Goal: Contribute content

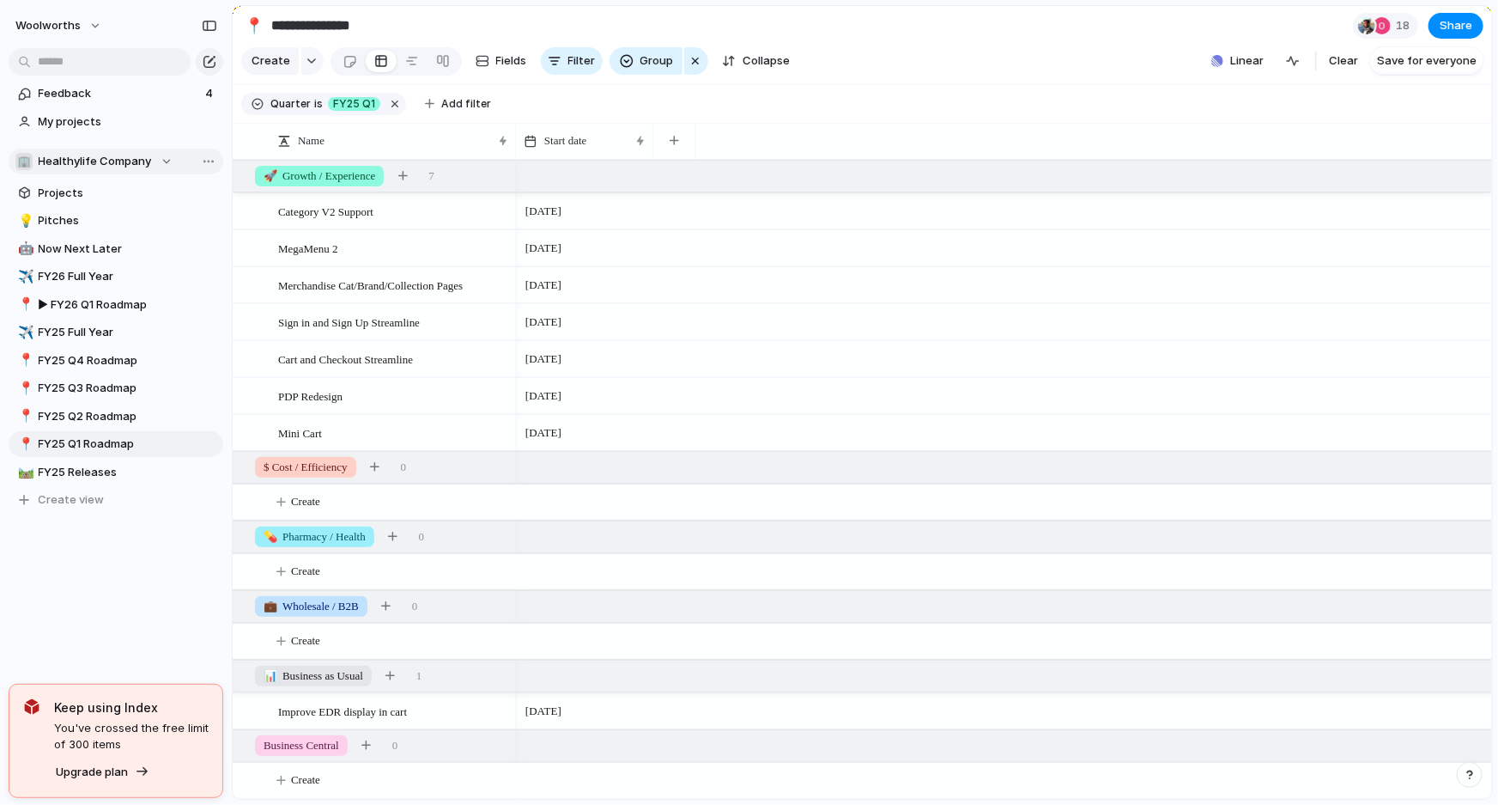
click at [83, 153] on span "Healthylife Company" at bounding box center [95, 161] width 113 height 17
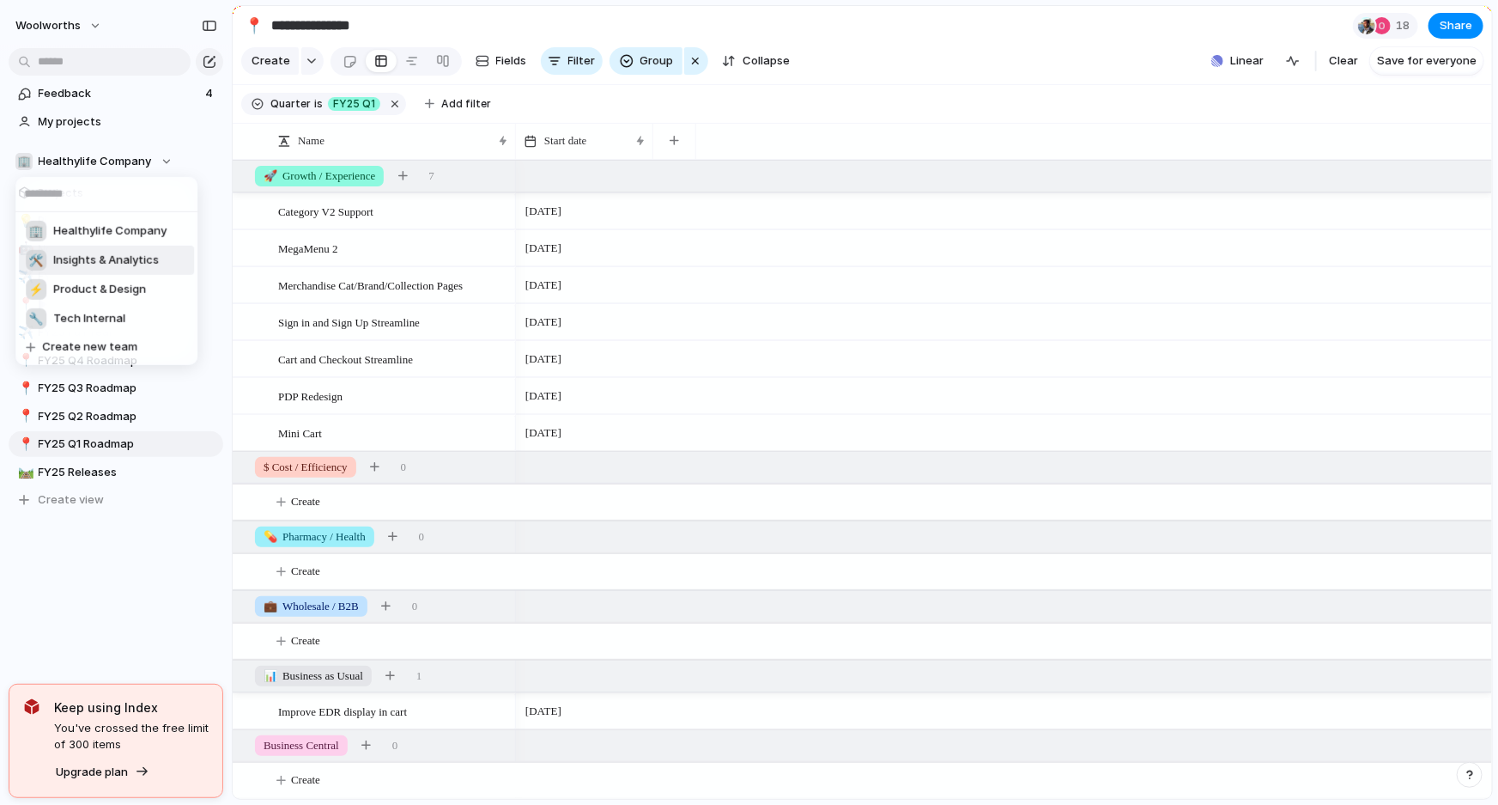
click at [89, 263] on span "Insights & Analytics" at bounding box center [106, 260] width 106 height 17
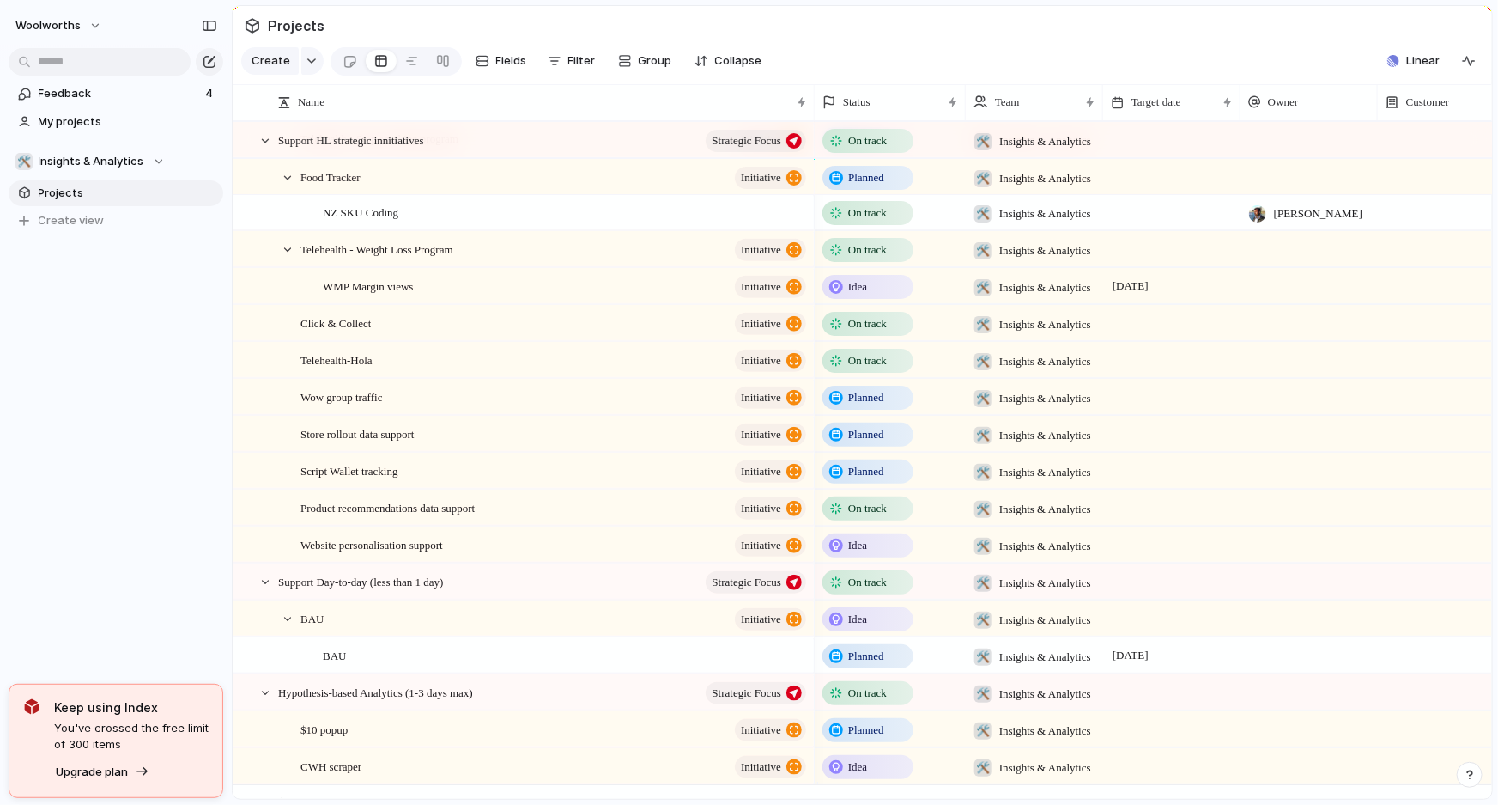
scroll to position [700, 0]
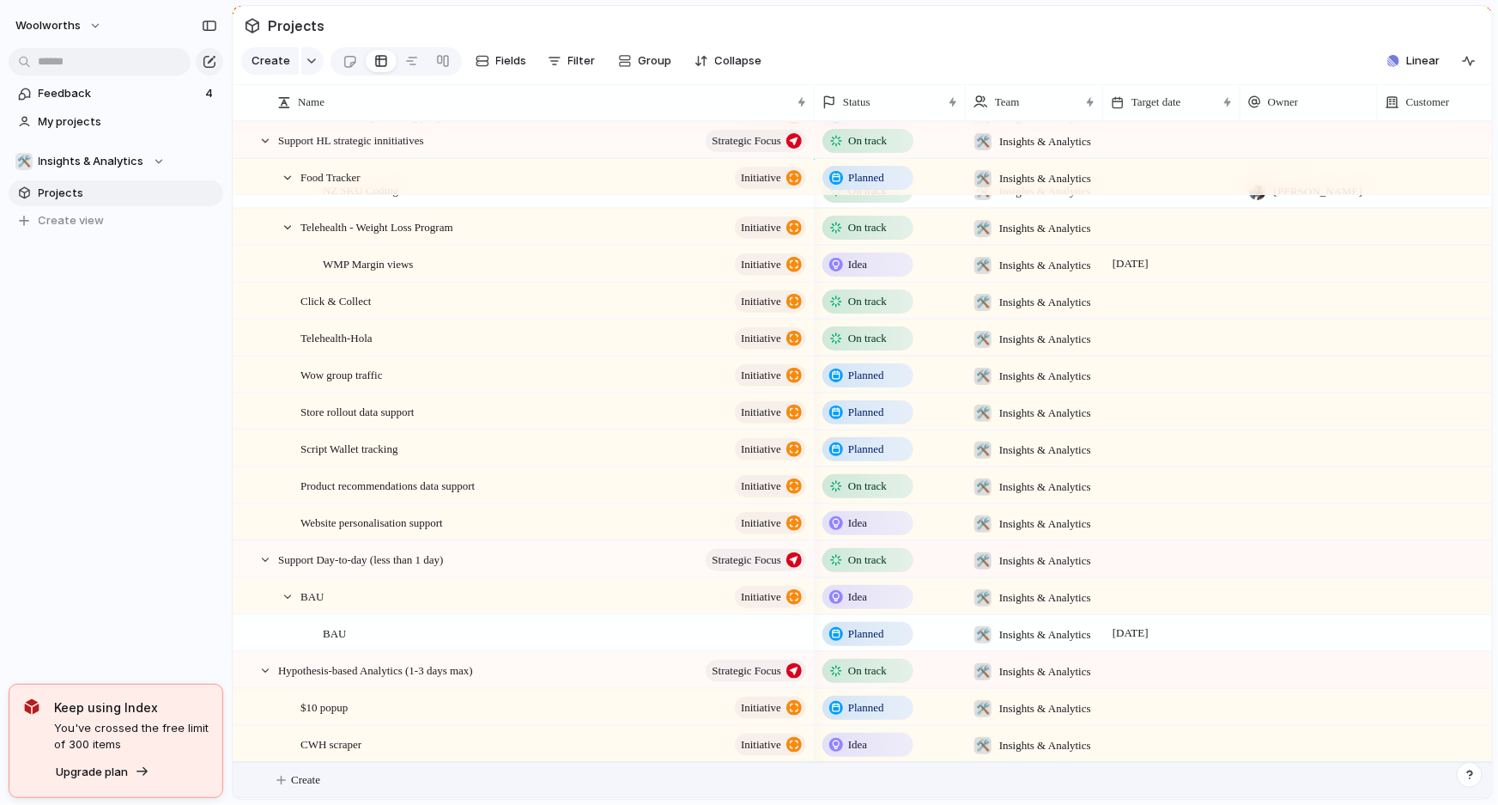
click at [314, 772] on span "Create" at bounding box center [305, 779] width 29 height 17
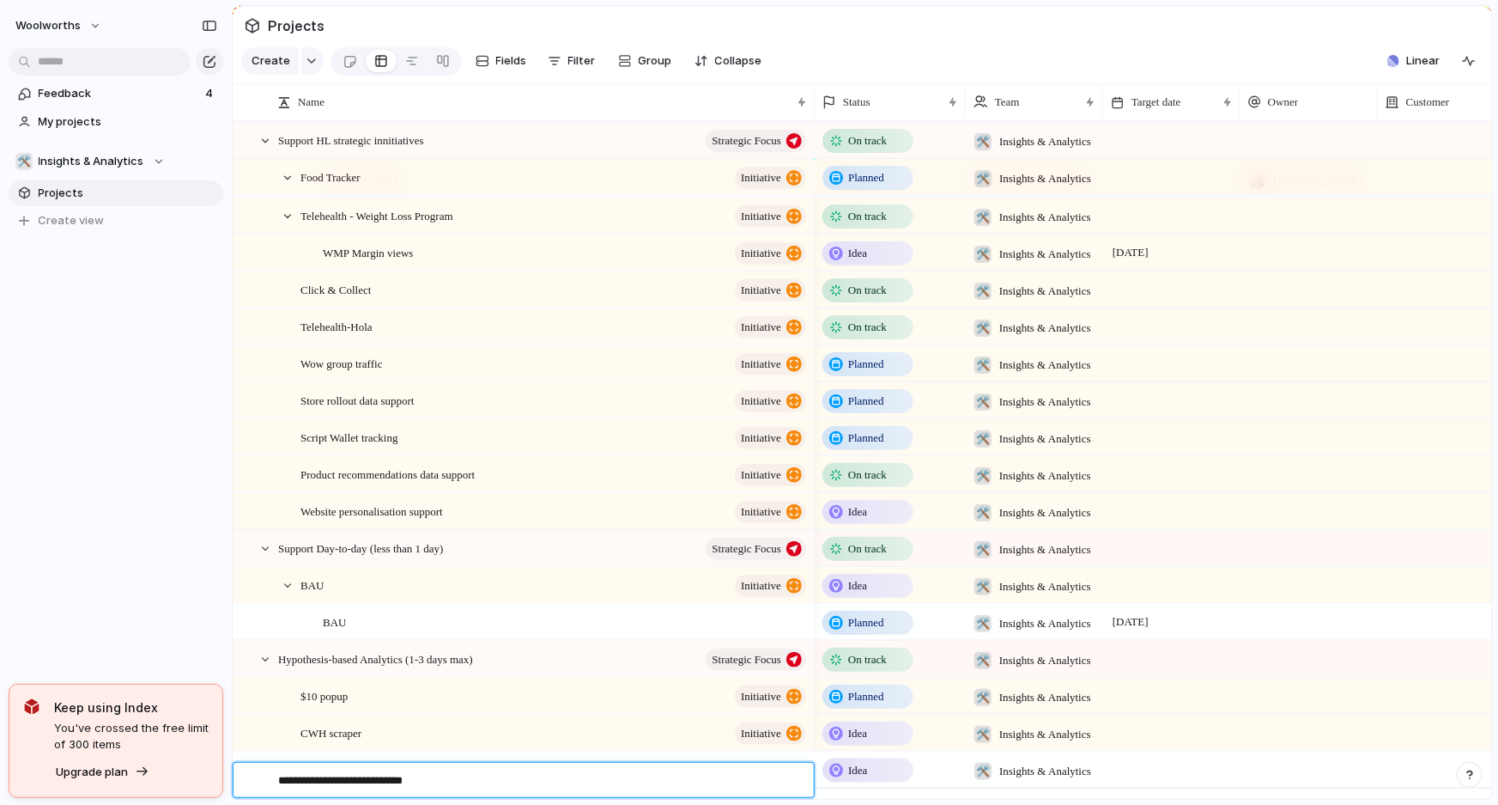
type textarea "**********"
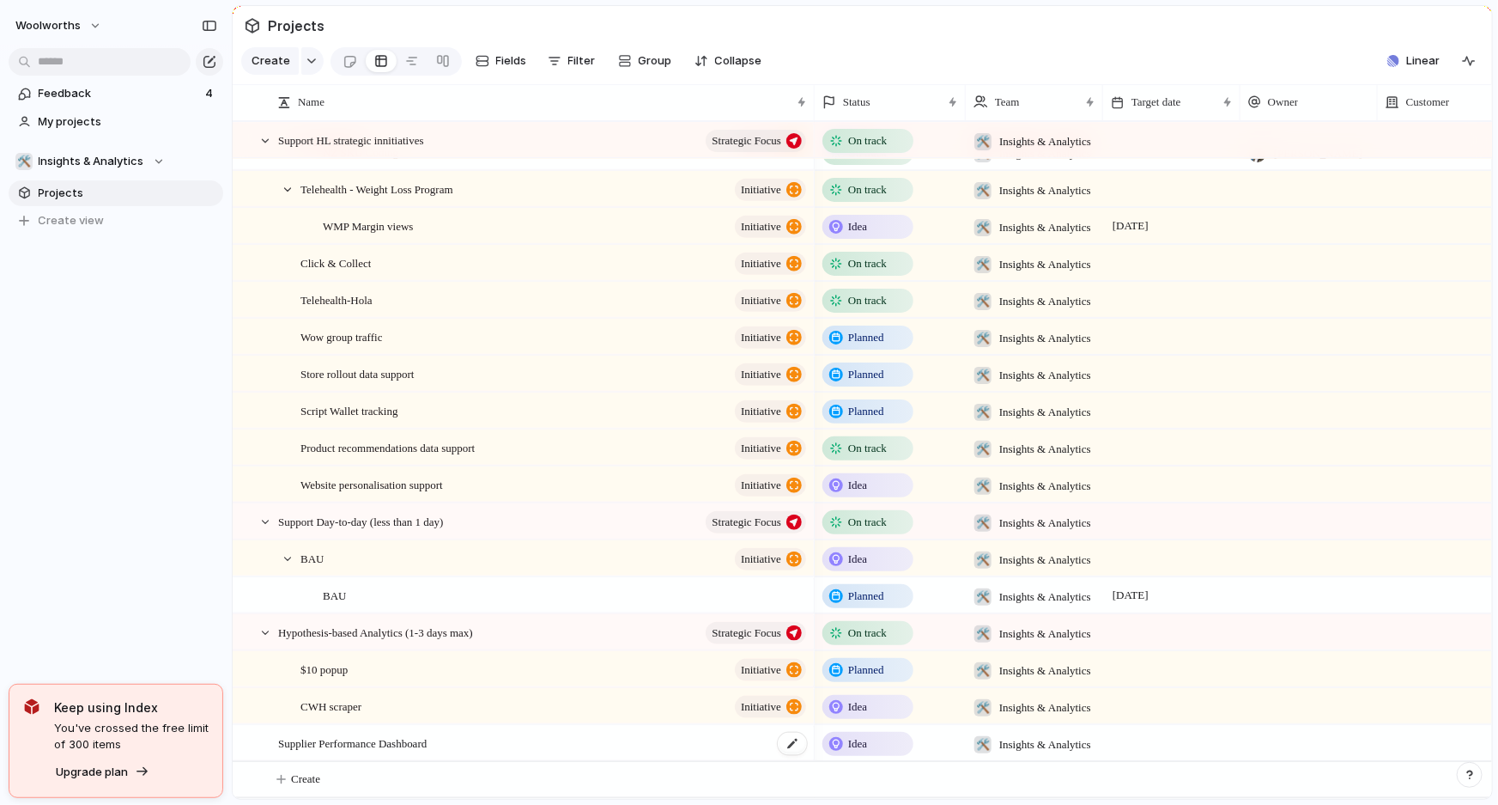
scroll to position [737, 0]
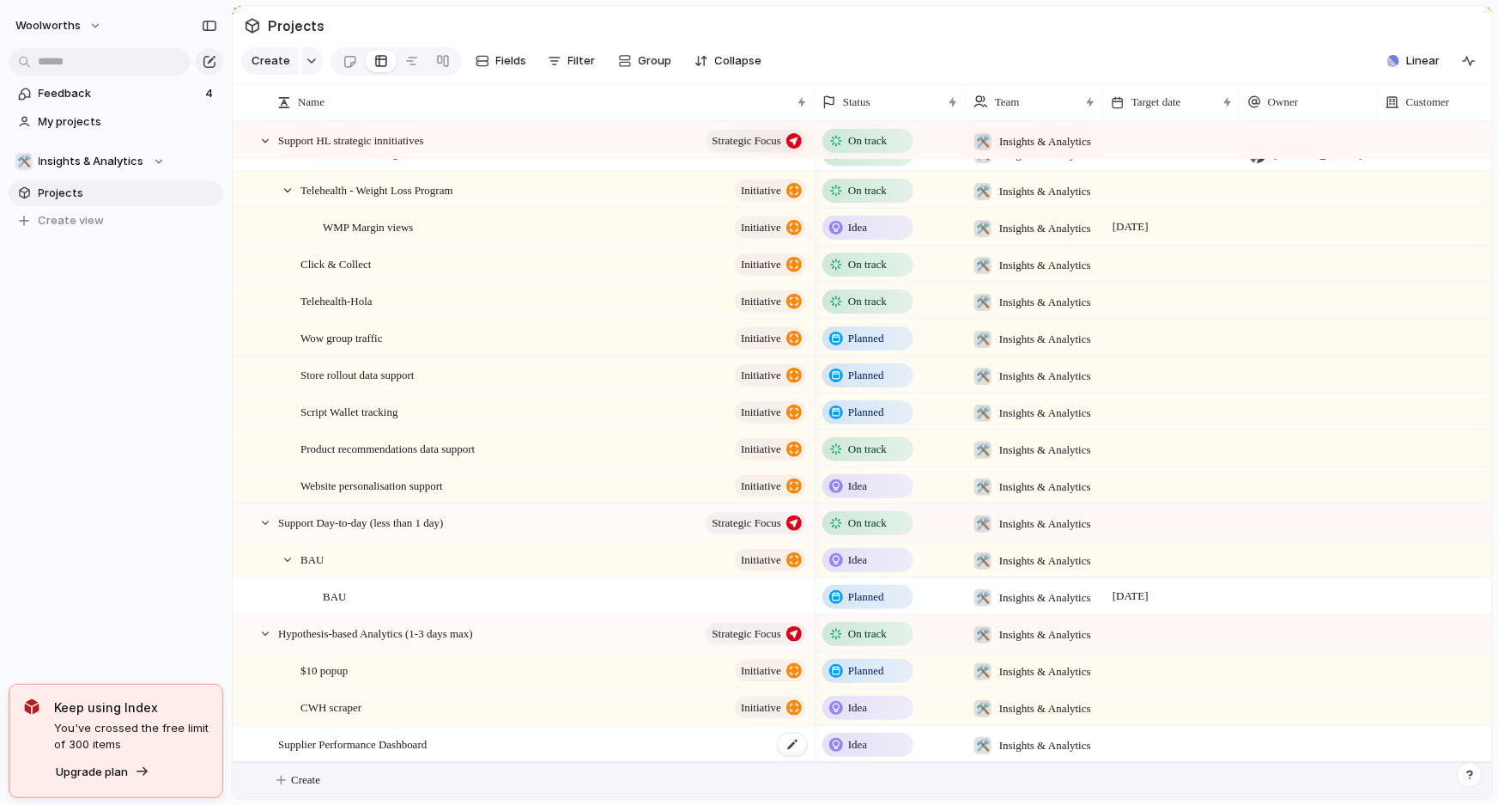
click at [347, 742] on span "Supplier Performance Dashboard" at bounding box center [352, 743] width 149 height 20
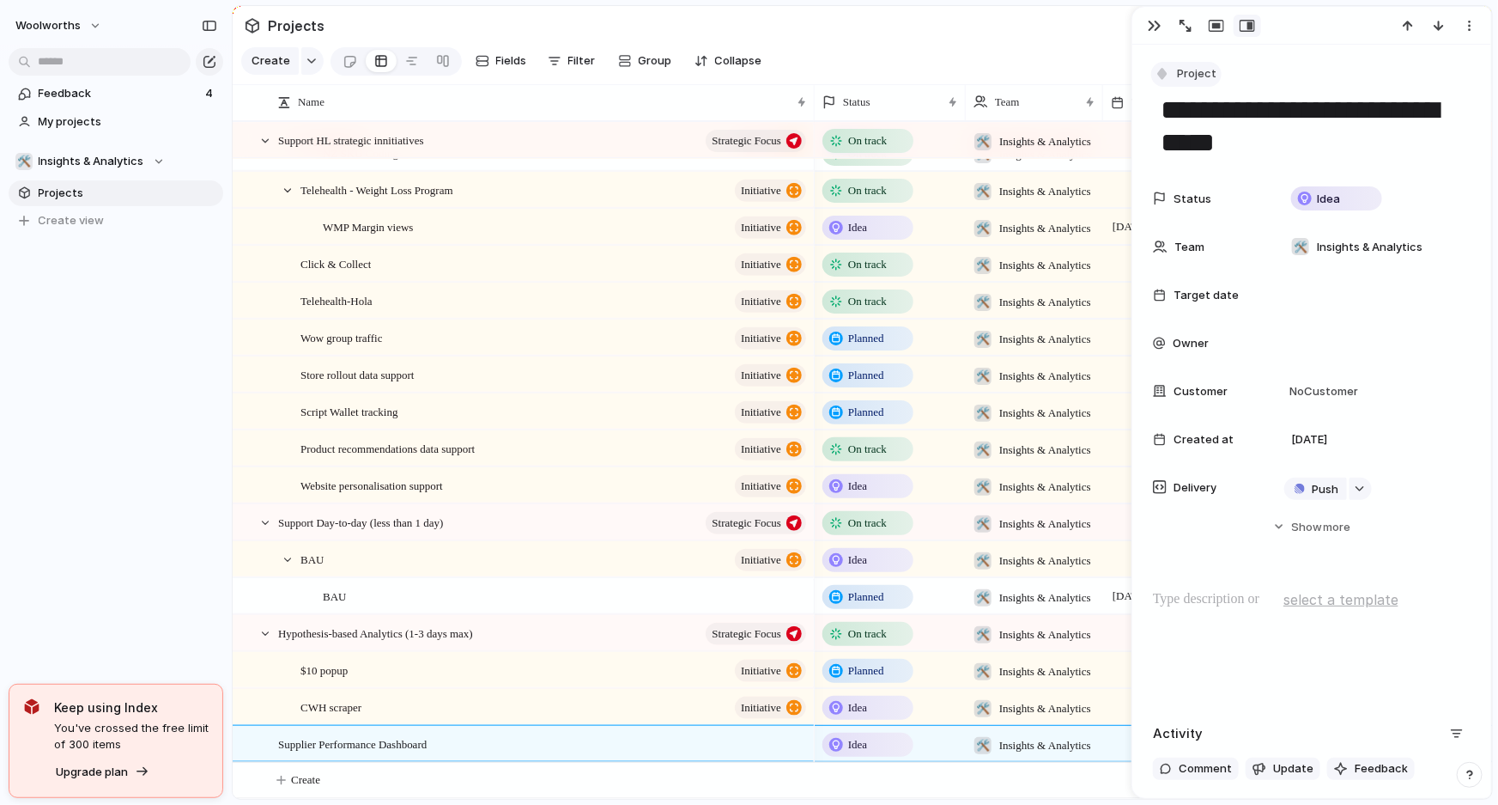
click at [1180, 77] on span "Project" at bounding box center [1196, 73] width 39 height 17
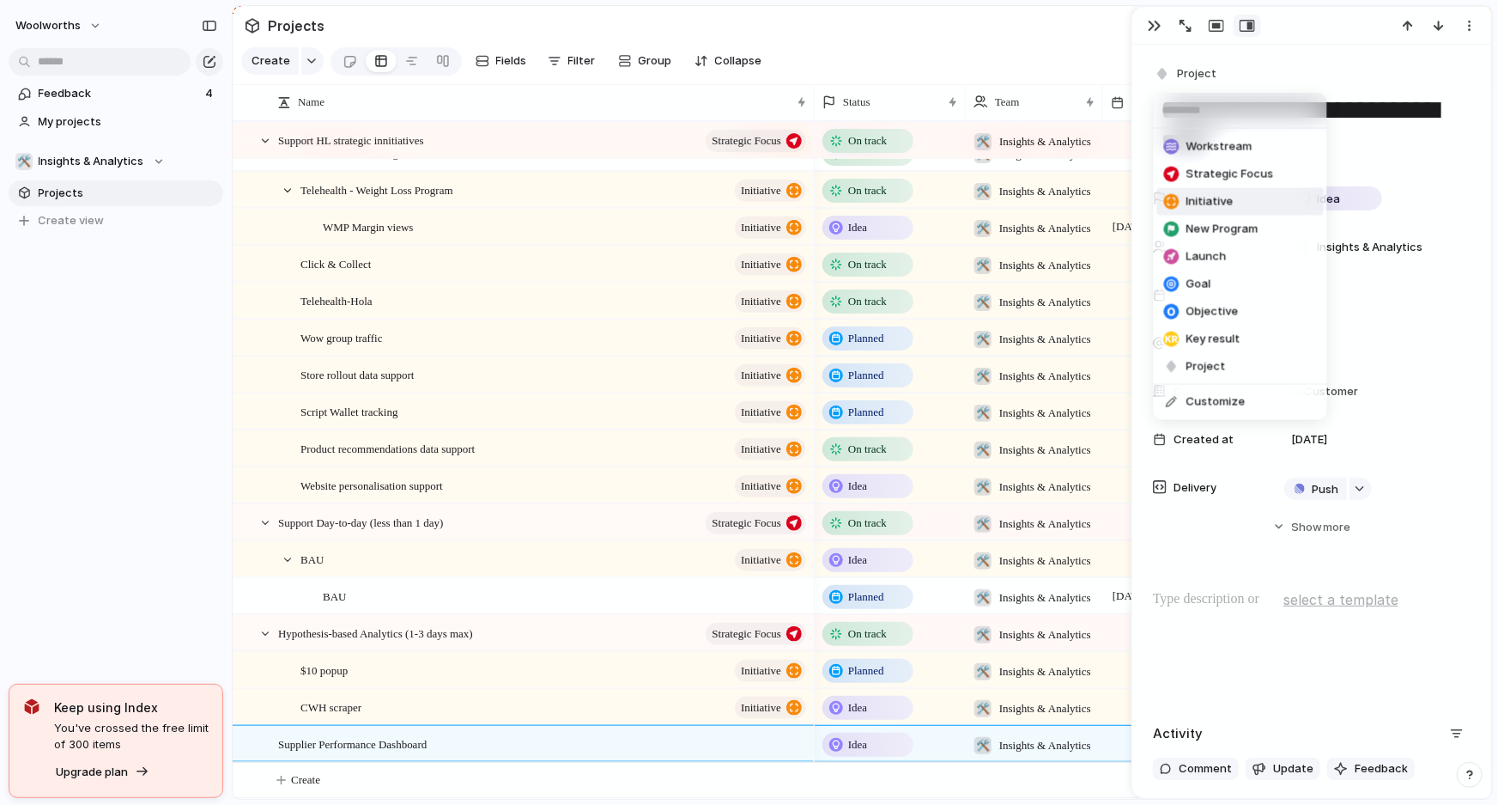
click at [1199, 200] on span "Initiative" at bounding box center [1210, 201] width 47 height 17
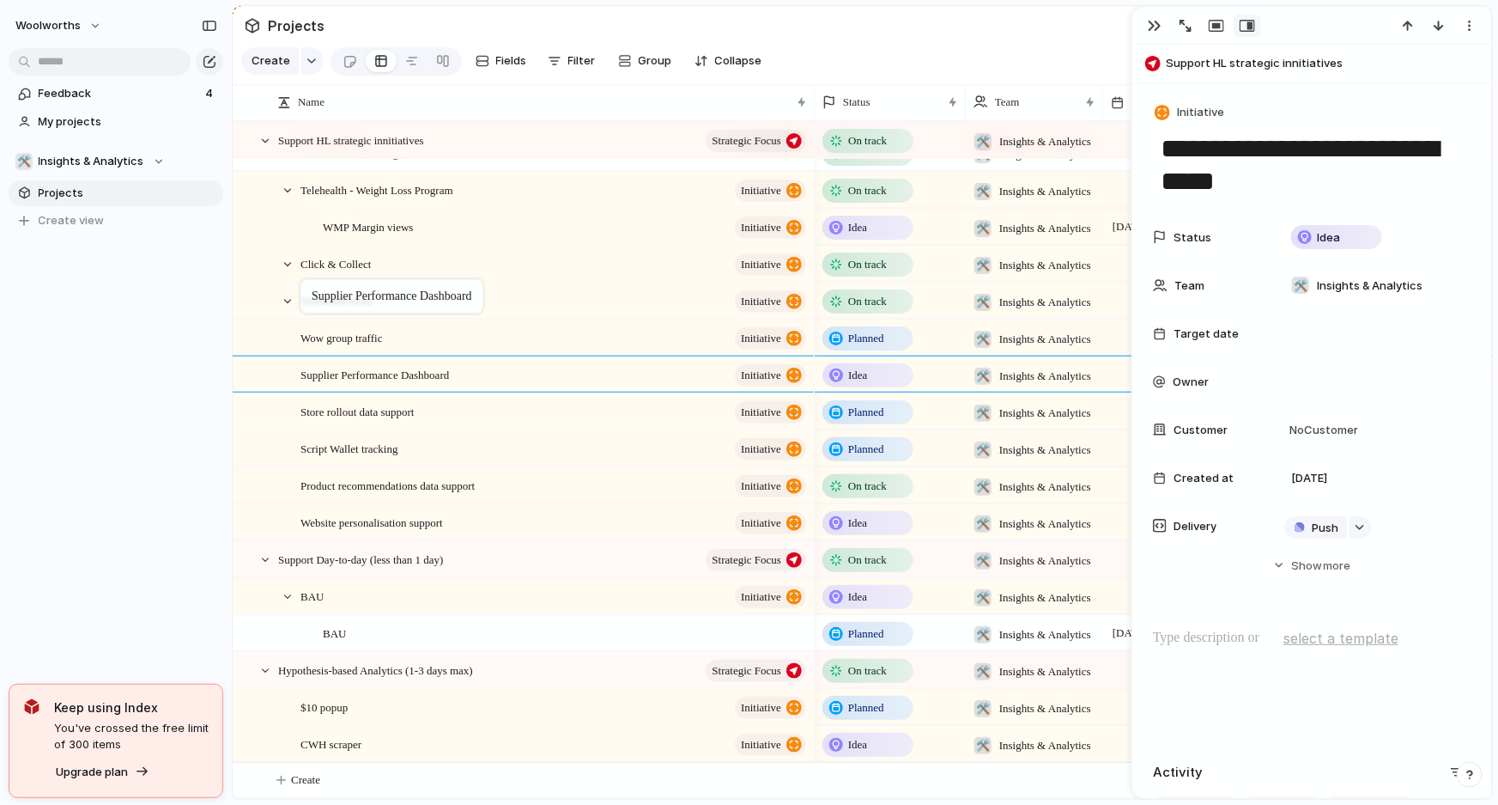
drag, startPoint x: 440, startPoint y: 744, endPoint x: 308, endPoint y: 281, distance: 481.9
click at [1221, 66] on span "Support HL strategic innitiatives" at bounding box center [1325, 63] width 318 height 17
type textarea "**********"
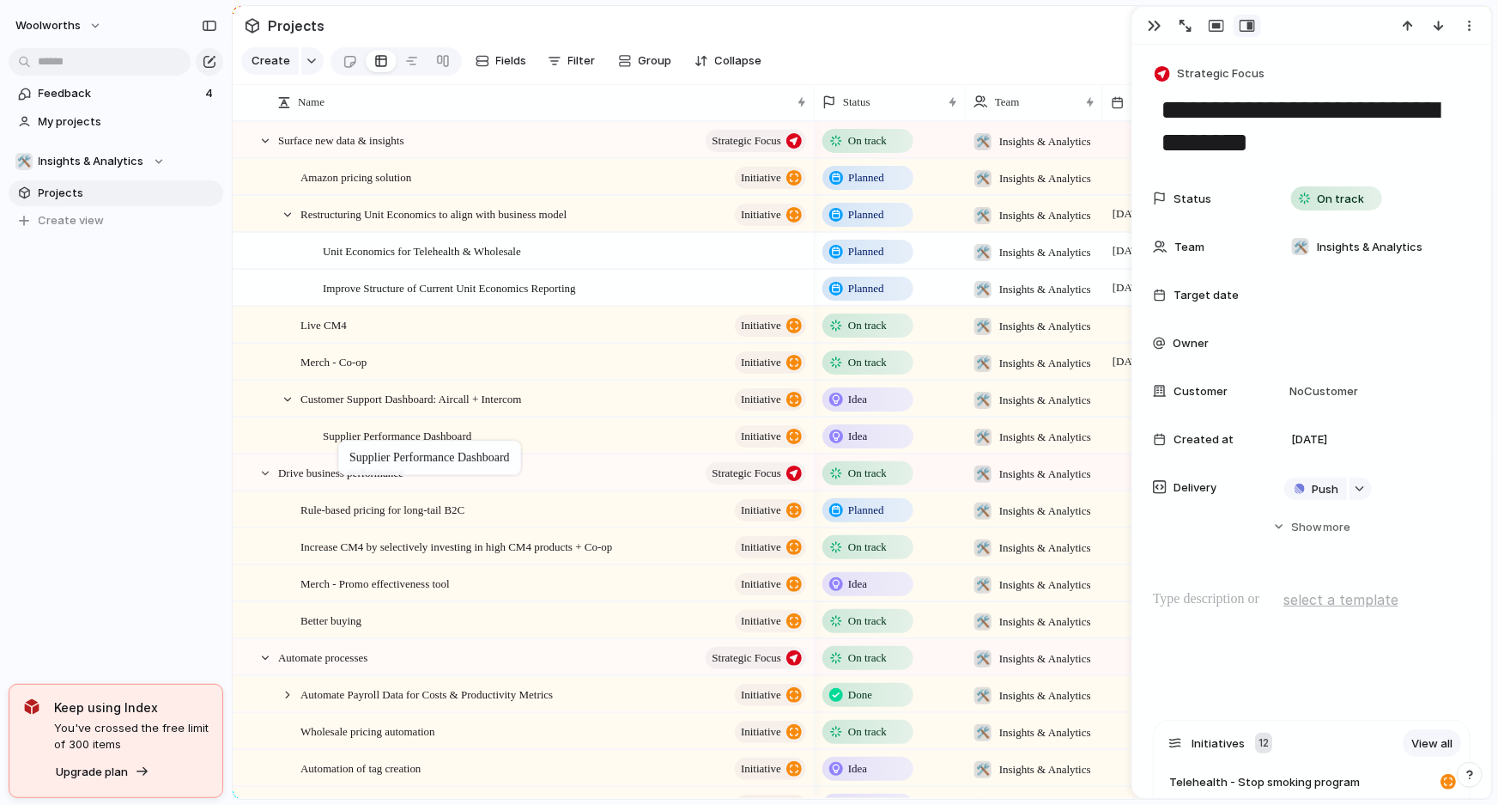
drag, startPoint x: 410, startPoint y: 377, endPoint x: 315, endPoint y: 432, distance: 109.3
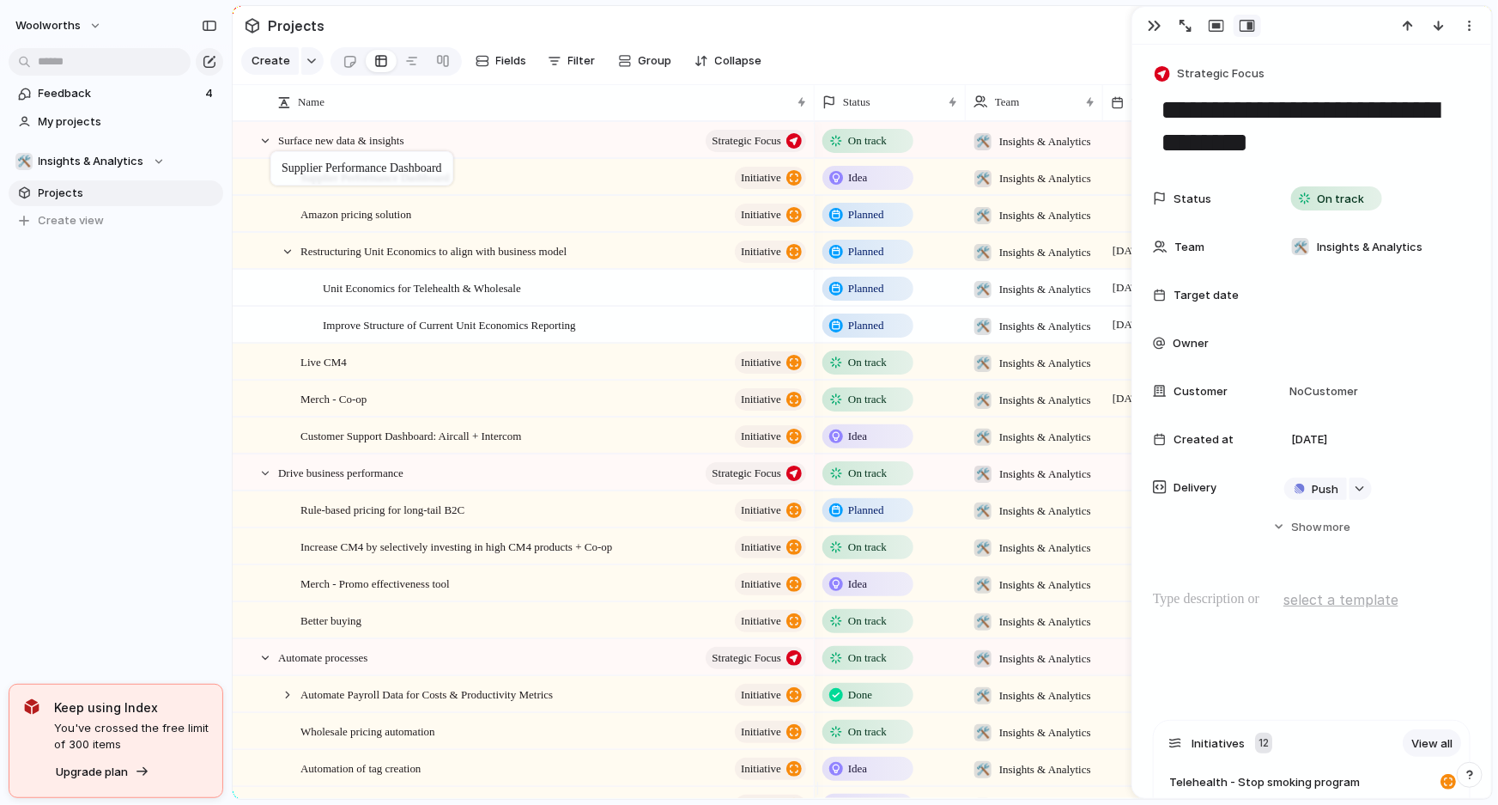
drag, startPoint x: 353, startPoint y: 442, endPoint x: 320, endPoint y: 181, distance: 263.1
